Goal: Task Accomplishment & Management: Manage account settings

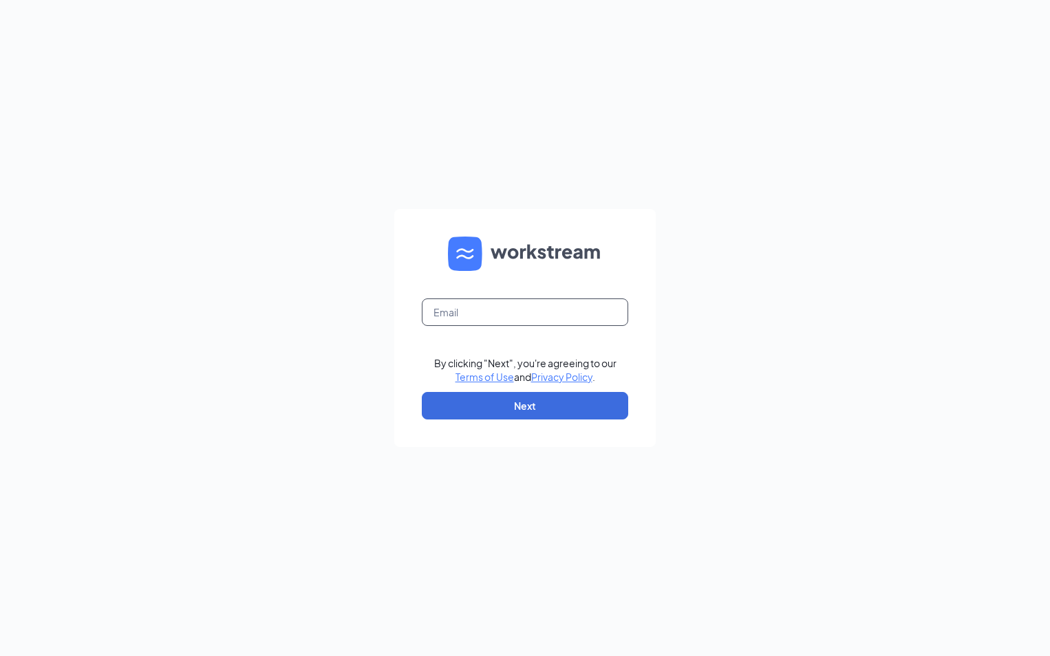
click at [514, 312] on input "text" at bounding box center [525, 313] width 206 height 28
type input "jademanagement@hotmail.com"
click at [535, 406] on button "Next" at bounding box center [525, 406] width 206 height 28
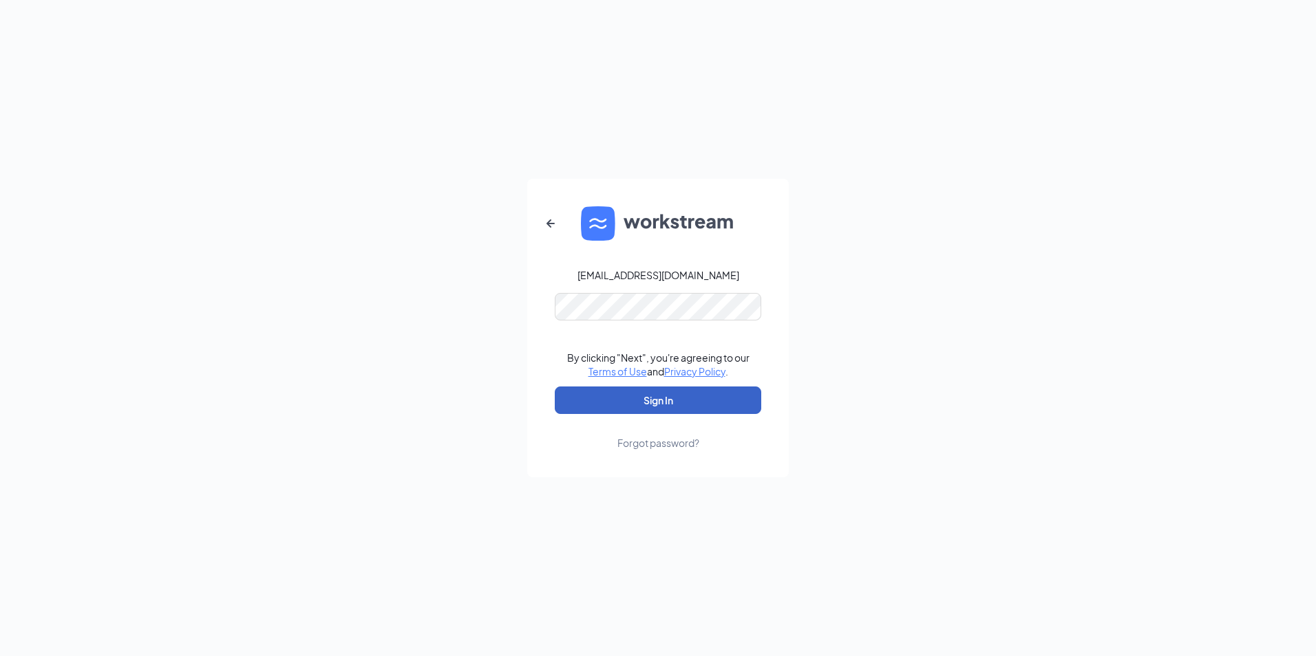
click at [615, 396] on button "Sign In" at bounding box center [658, 401] width 206 height 28
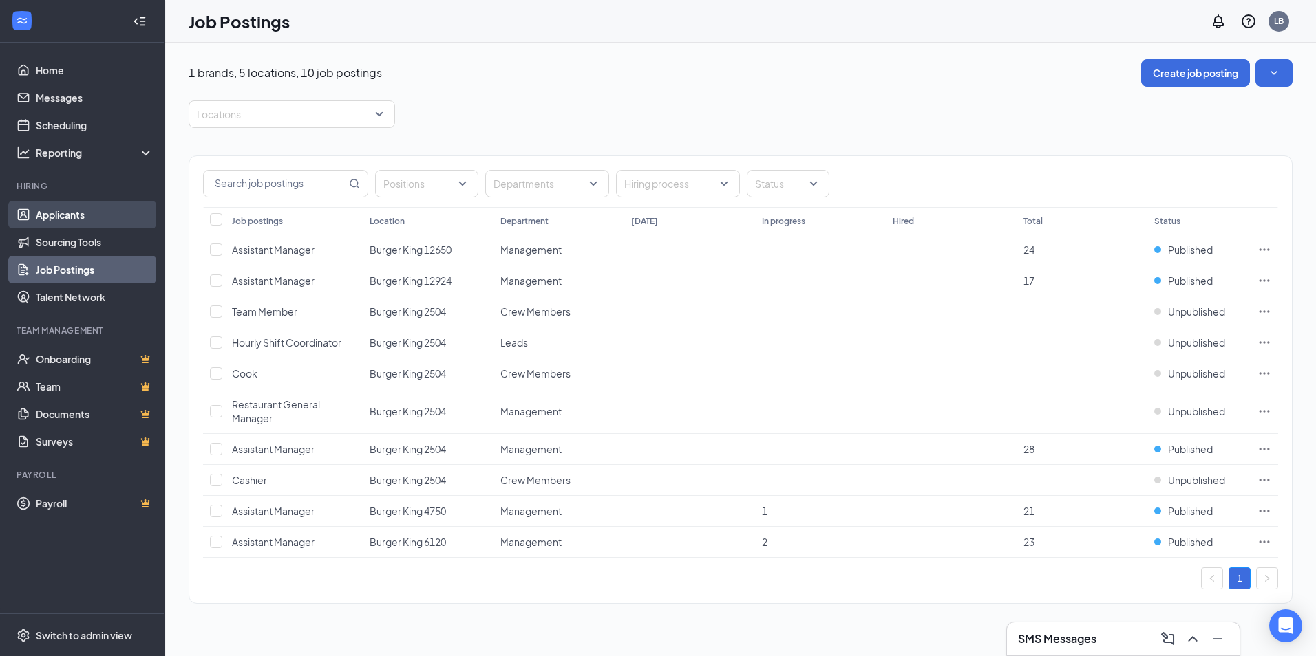
click at [51, 209] on link "Applicants" at bounding box center [95, 215] width 118 height 28
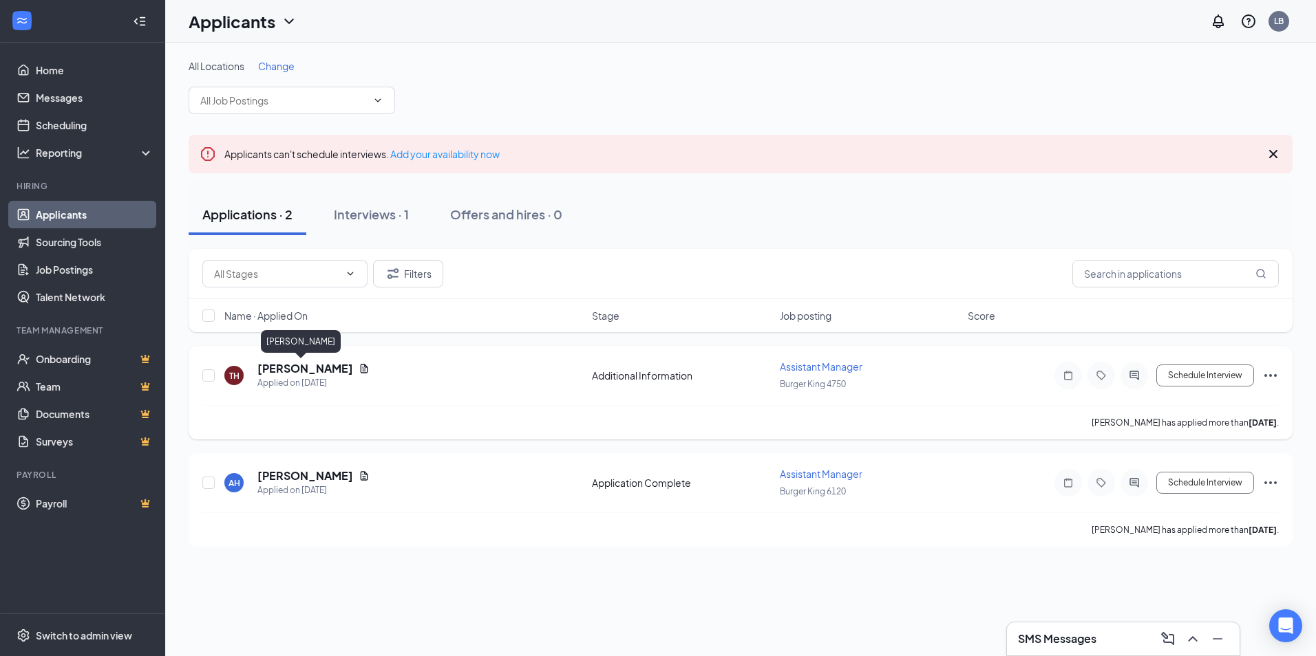
click at [299, 371] on h5 "[PERSON_NAME]" at bounding box center [305, 368] width 96 height 15
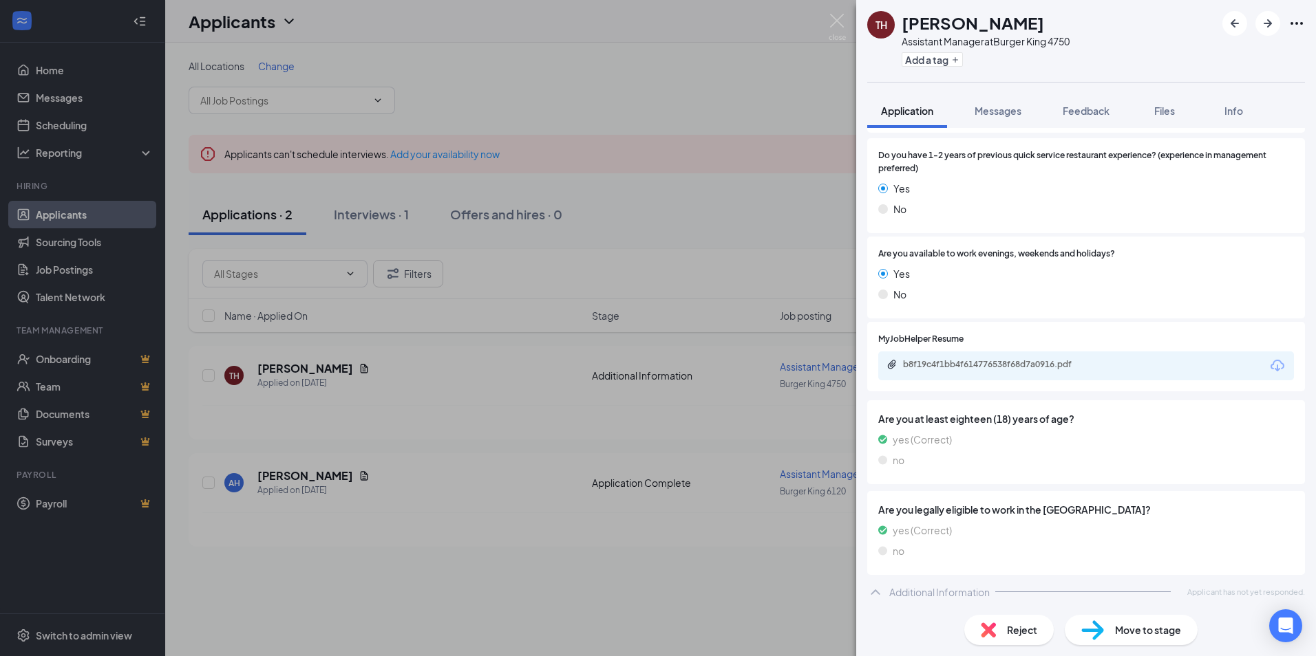
scroll to position [194, 0]
click at [1003, 352] on div "b8f19c4f1bb4f614776538f68d7a0916.pdf" at bounding box center [997, 340] width 179 height 28
click at [1003, 361] on div "b8f19c4f1bb4f614776538f68d7a0916.pdf" at bounding box center [999, 362] width 193 height 11
drag, startPoint x: 504, startPoint y: 609, endPoint x: 506, endPoint y: 591, distance: 18.0
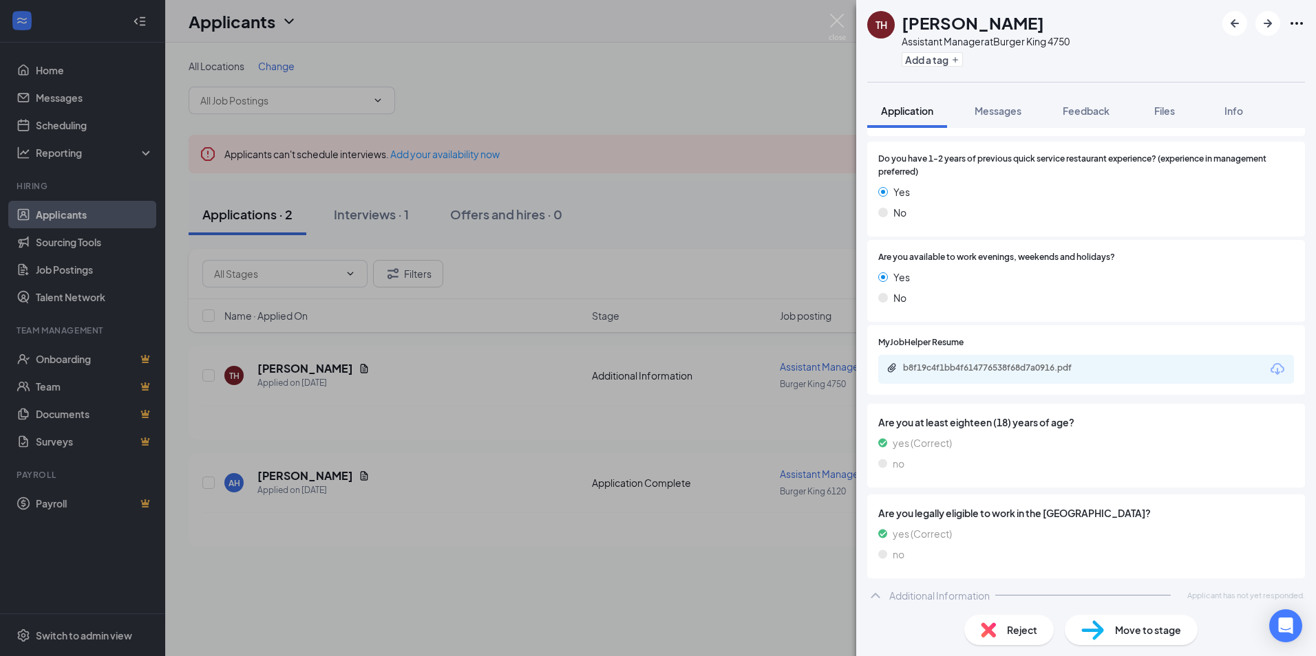
click at [504, 608] on div "TH [PERSON_NAME] Assistant Manager at Burger King 4750 Add a tag Application Me…" at bounding box center [658, 328] width 1316 height 656
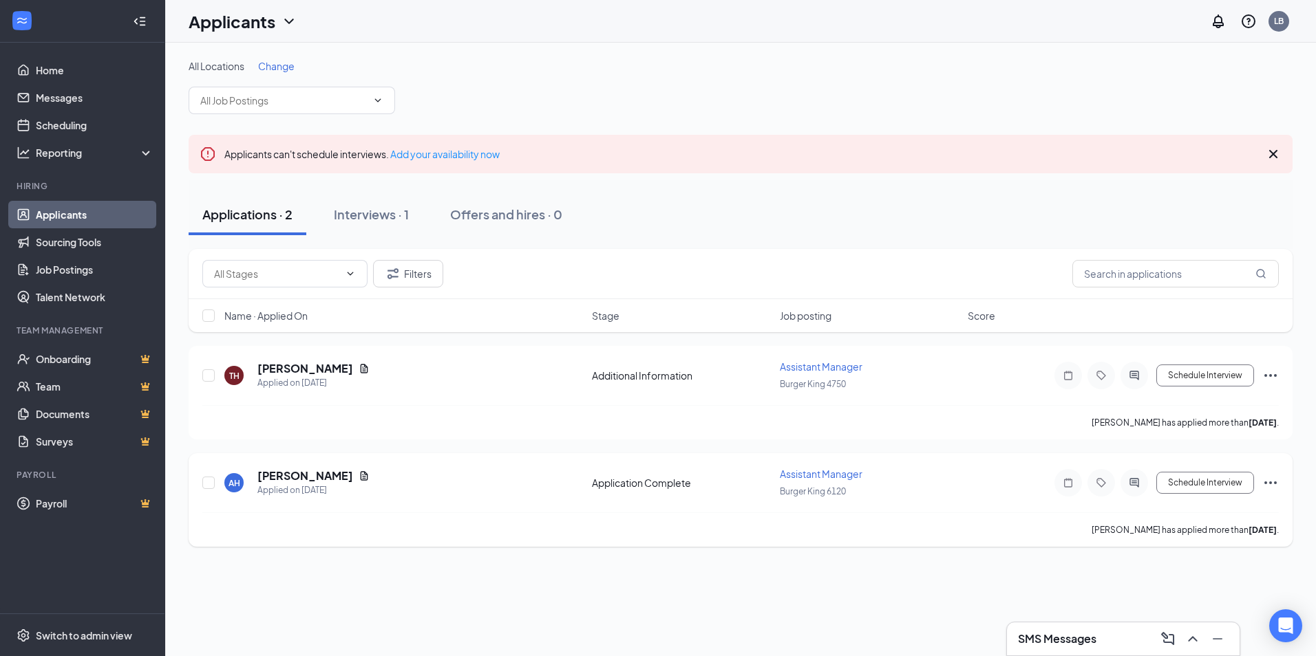
click at [1269, 488] on icon "Ellipses" at bounding box center [1270, 483] width 17 height 17
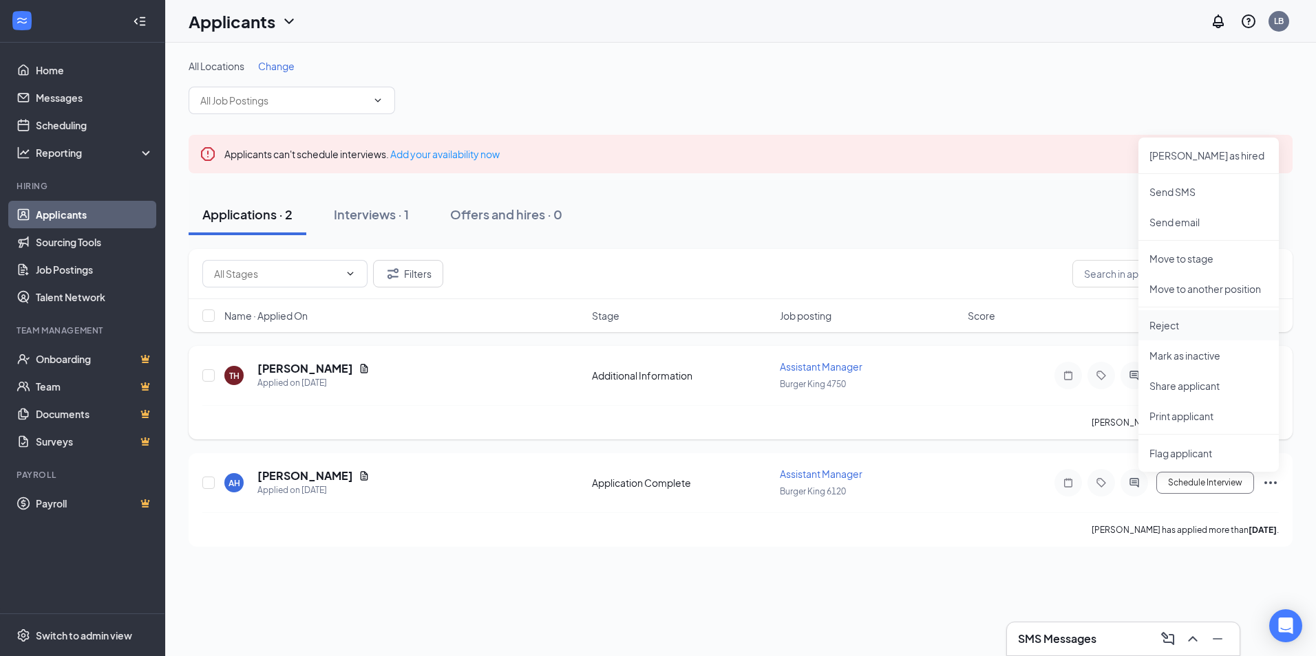
click at [1173, 331] on p "Reject" at bounding box center [1208, 326] width 118 height 14
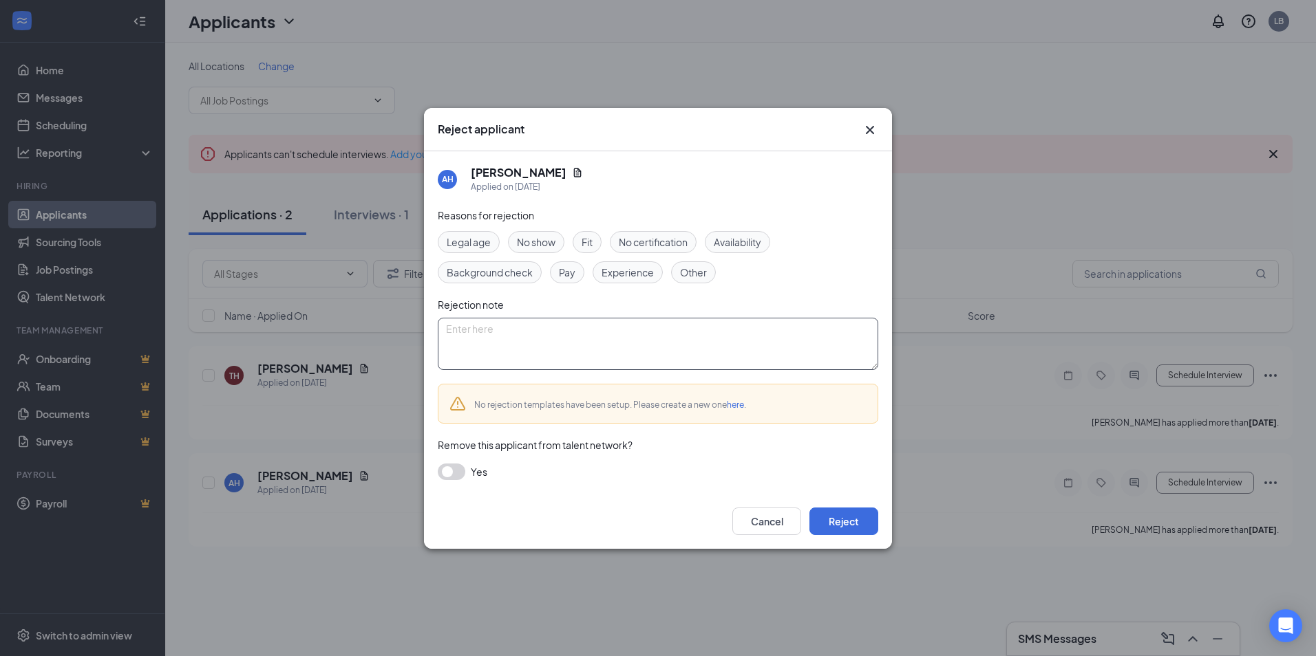
click at [549, 325] on textarea at bounding box center [658, 344] width 440 height 52
type textarea "unresponsive"
click at [705, 272] on span "Other" at bounding box center [693, 272] width 27 height 15
click at [456, 471] on button "button" at bounding box center [452, 472] width 28 height 17
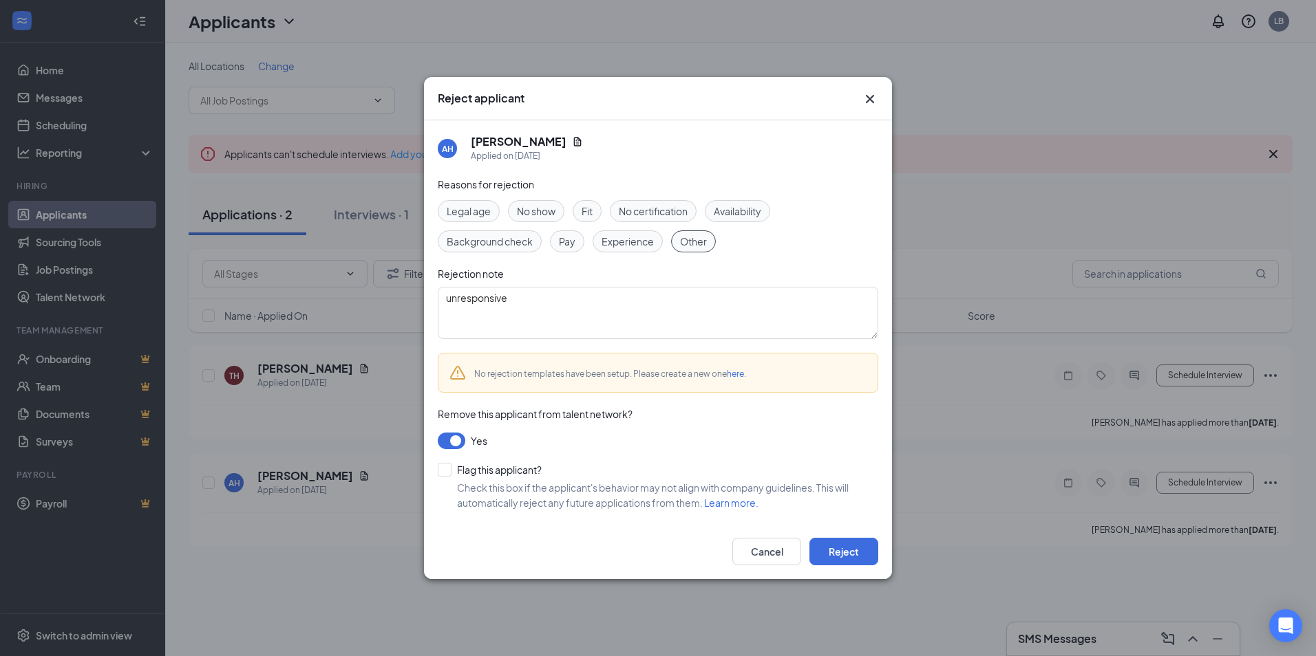
click at [446, 477] on div "Flag this applicant? Check this box if the applicant's behavior may not align w…" at bounding box center [658, 486] width 440 height 47
click at [449, 469] on input "Flag this applicant?" at bounding box center [490, 470] width 104 height 14
checkbox input "true"
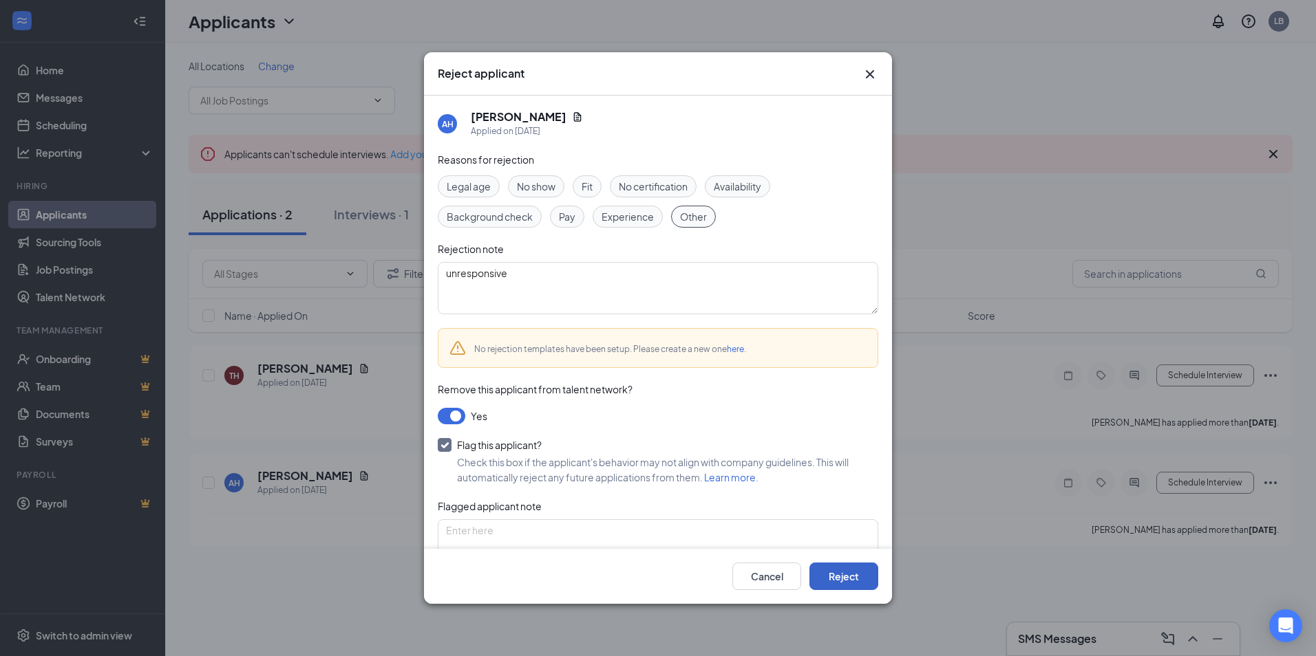
click at [853, 574] on button "Reject" at bounding box center [843, 577] width 69 height 28
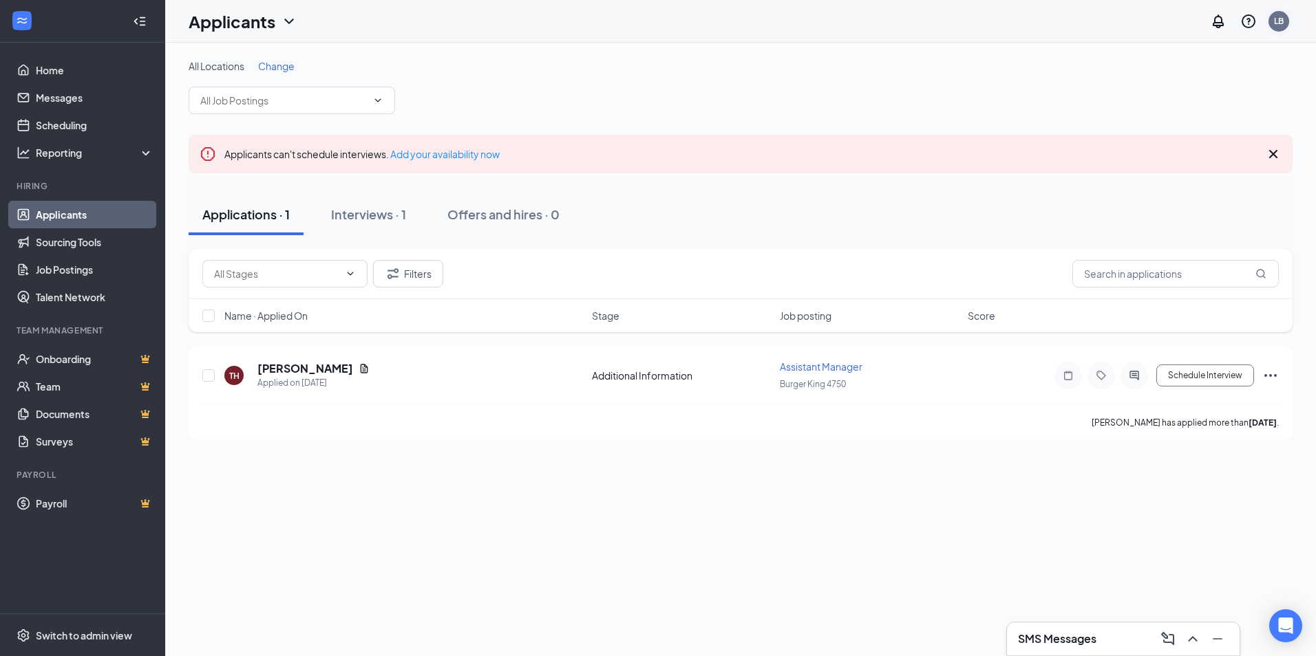
click at [1285, 23] on div "LB" at bounding box center [1278, 21] width 21 height 21
click at [1166, 214] on div "Log out" at bounding box center [1209, 211] width 149 height 14
